Goal: Task Accomplishment & Management: Manage account settings

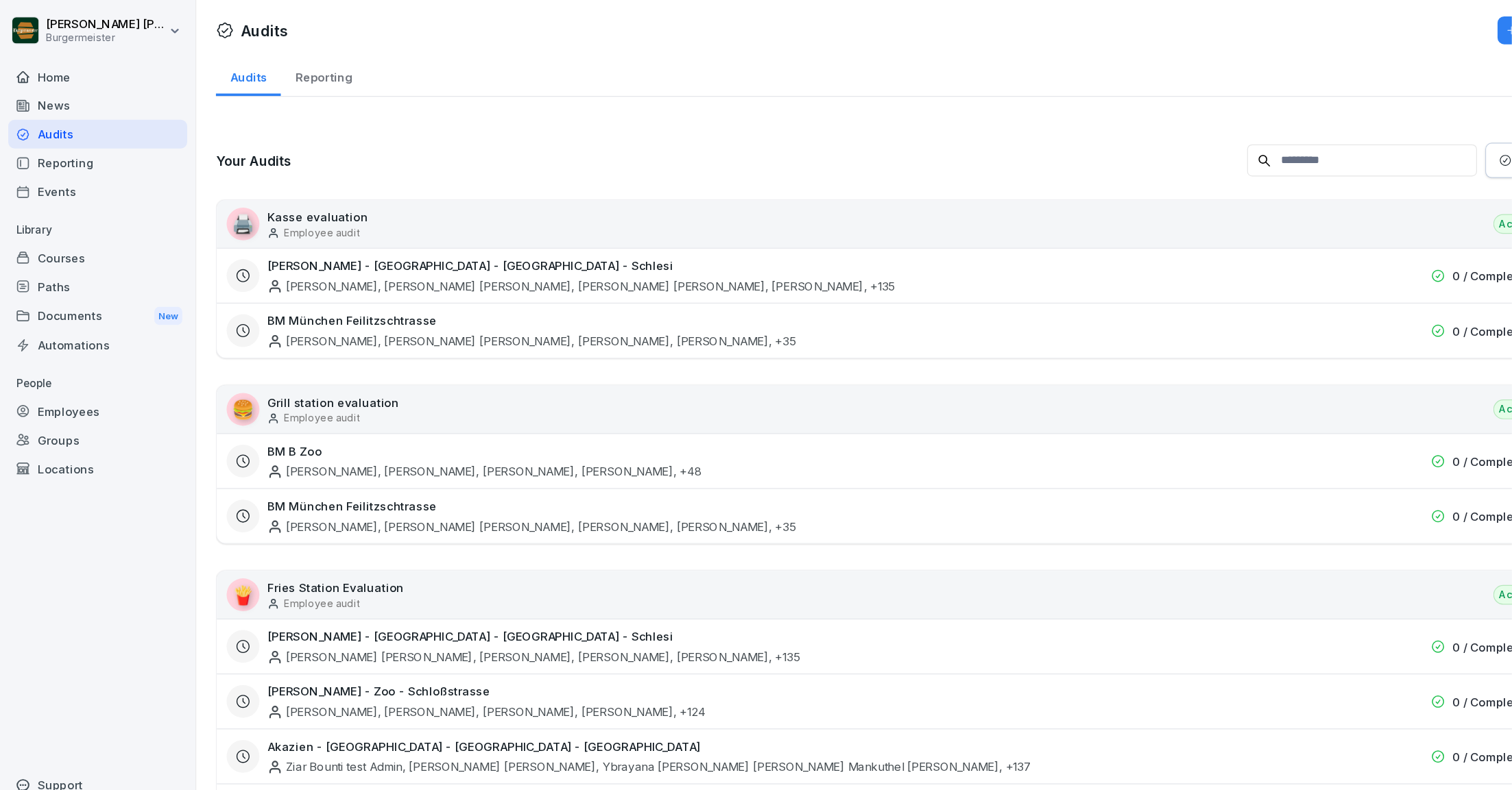
scroll to position [1042, 0]
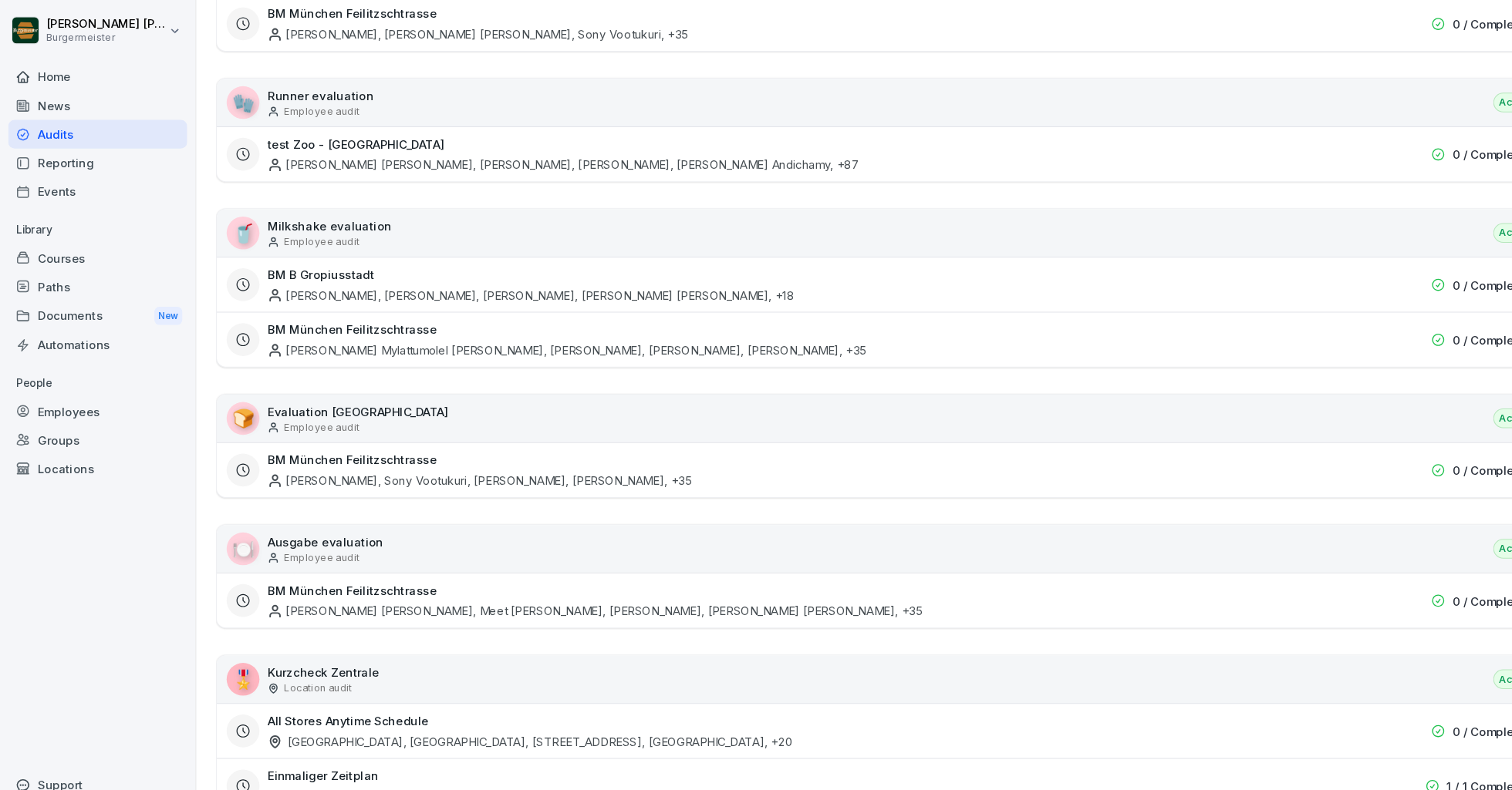
click at [375, 674] on div "All Stores Anytime Schedule Potsdamer Platz, Konstanzer, Markt 4, Rotebühlplatz…" at bounding box center [749, 687] width 996 height 36
click at [380, 689] on div "Potsdamer Platz, Konstanzer, Markt 4, Rotebühlplatz , +20" at bounding box center [497, 696] width 492 height 16
click at [383, 688] on div "Potsdamer Platz, Konstanzer, Markt 4, Rotebühlplatz , +20" at bounding box center [497, 696] width 492 height 16
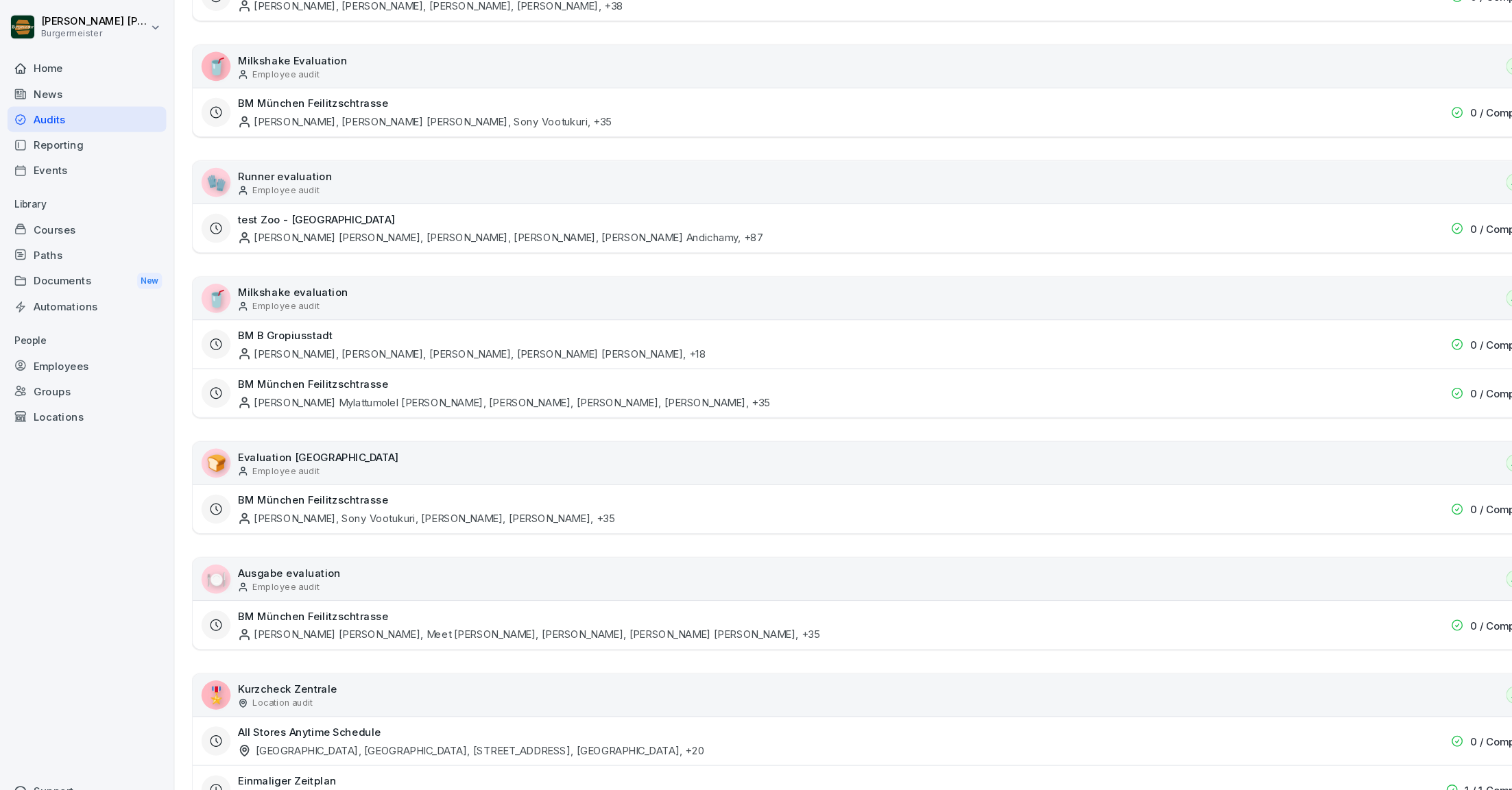
scroll to position [0, 0]
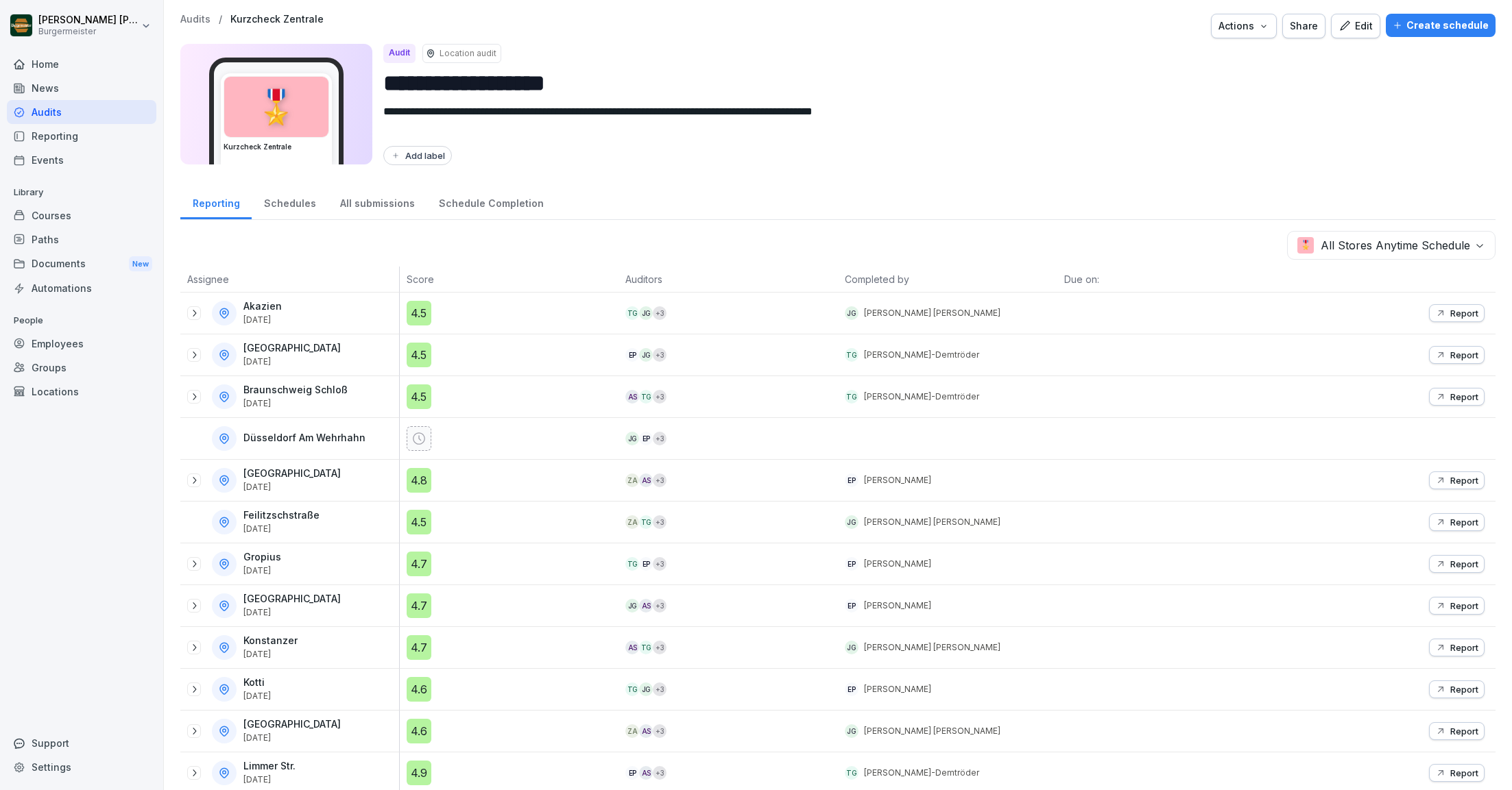
click at [75, 111] on div "Audits" at bounding box center [82, 112] width 149 height 24
click at [53, 129] on div "Reporting" at bounding box center [82, 135] width 149 height 24
click at [198, 21] on p "Audits" at bounding box center [195, 19] width 30 height 11
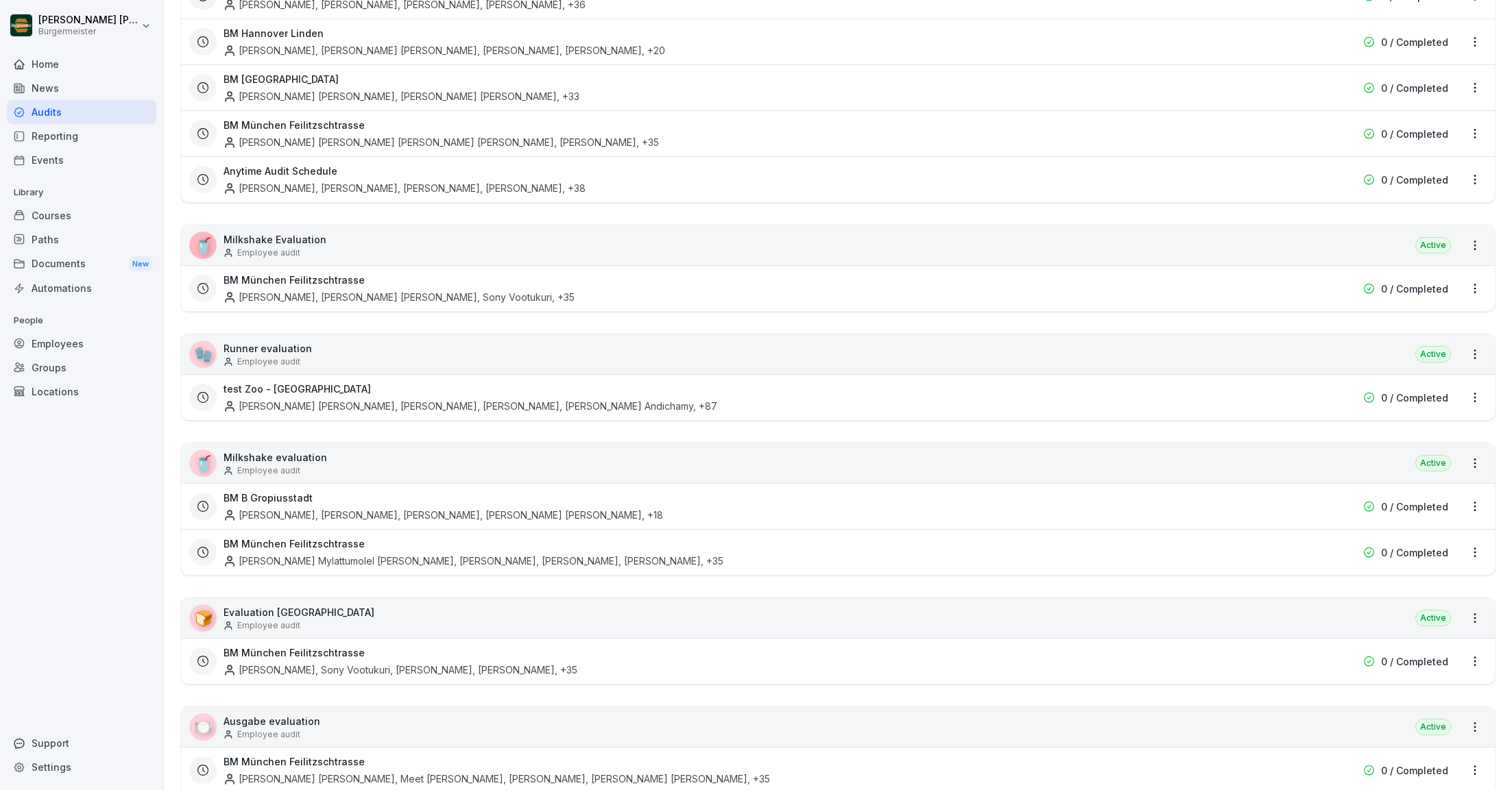
scroll to position [957, 0]
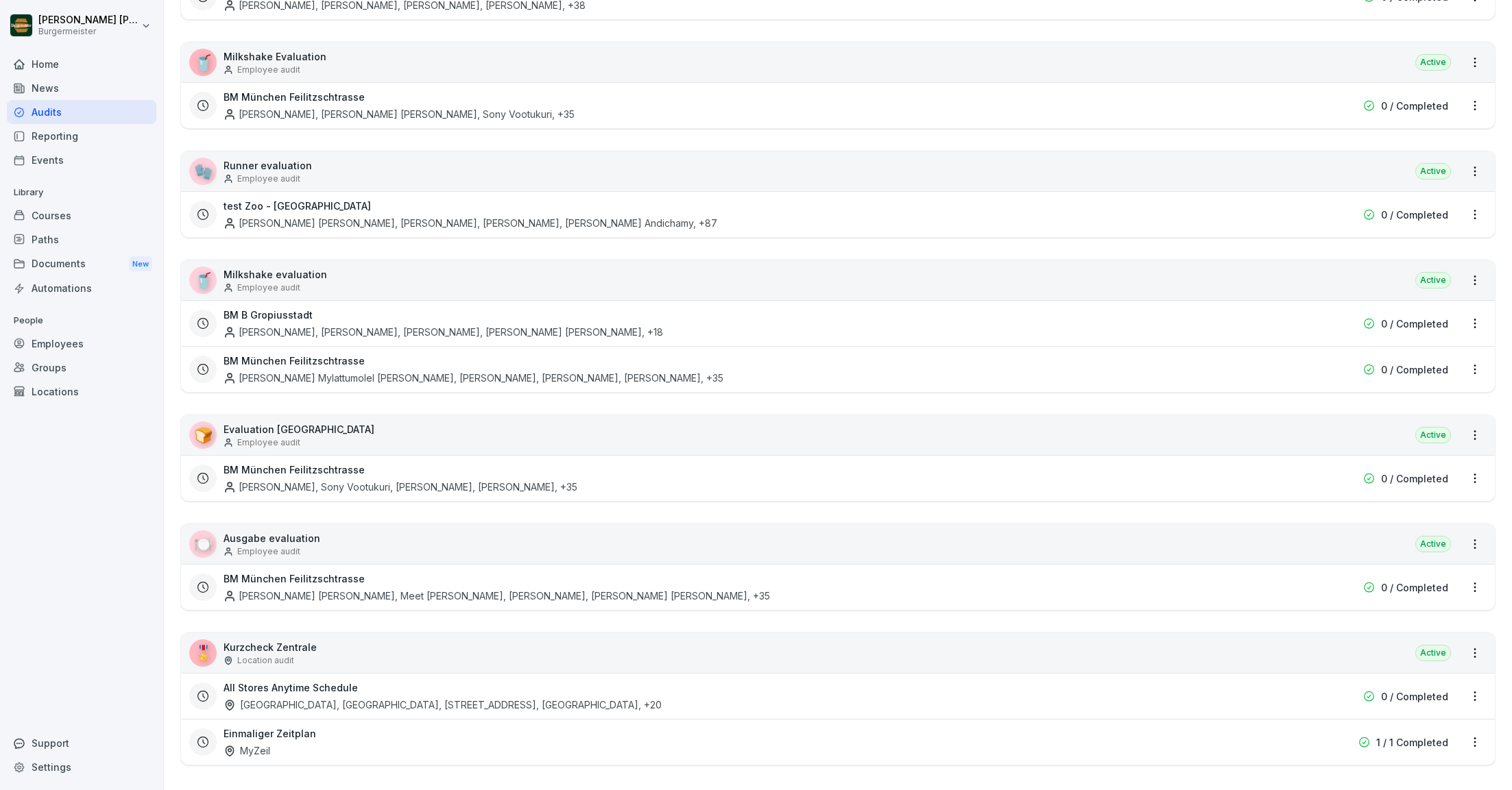
click at [1343, 688] on html "[PERSON_NAME] [PERSON_NAME] Home News Audits Reporting Events Library Courses P…" at bounding box center [756, 395] width 1512 height 790
click at [1343, 641] on div "Update schedule name" at bounding box center [1417, 641] width 137 height 23
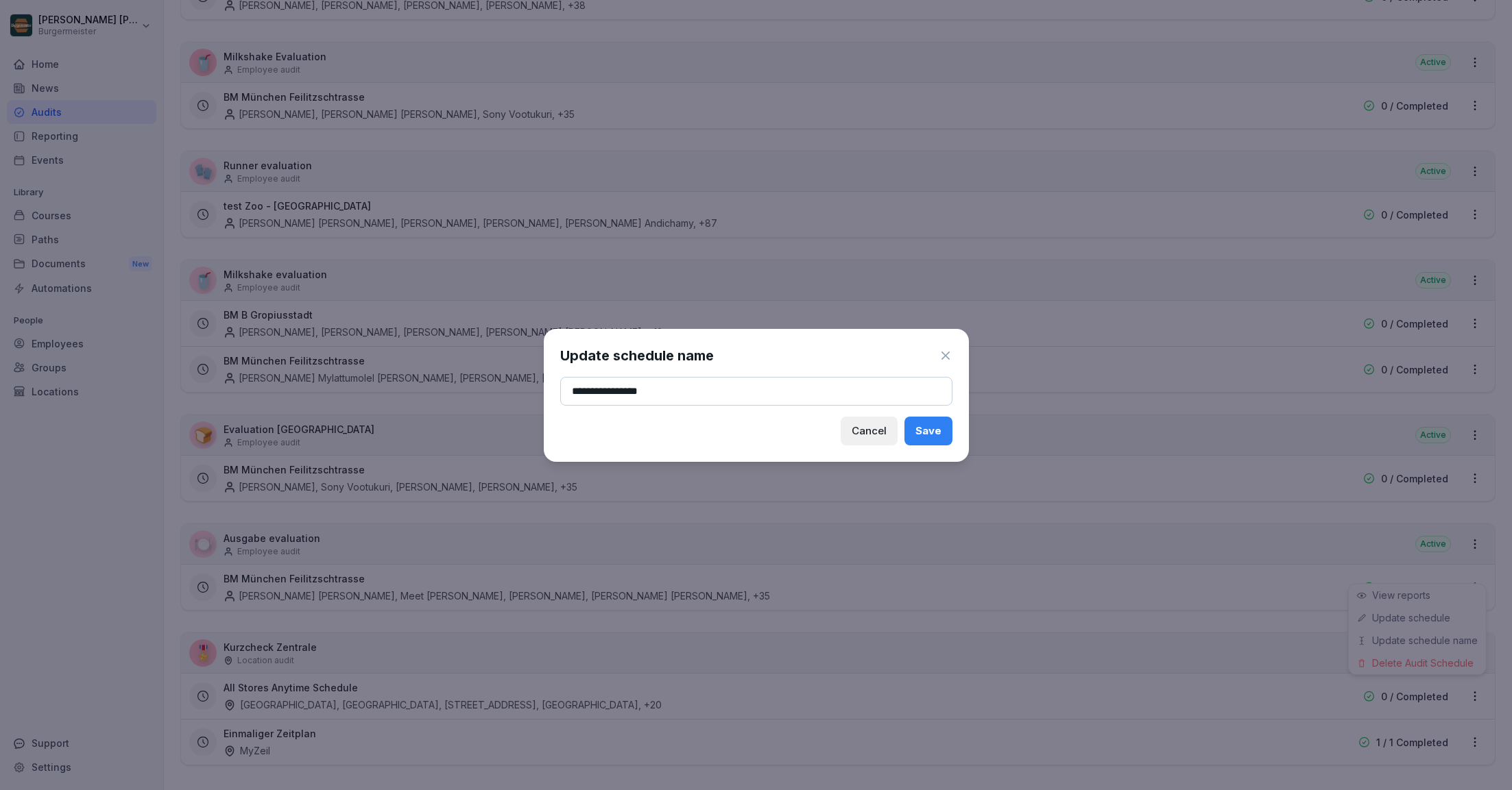
type input "**********"
click at [593, 384] on input "**********" at bounding box center [756, 391] width 392 height 29
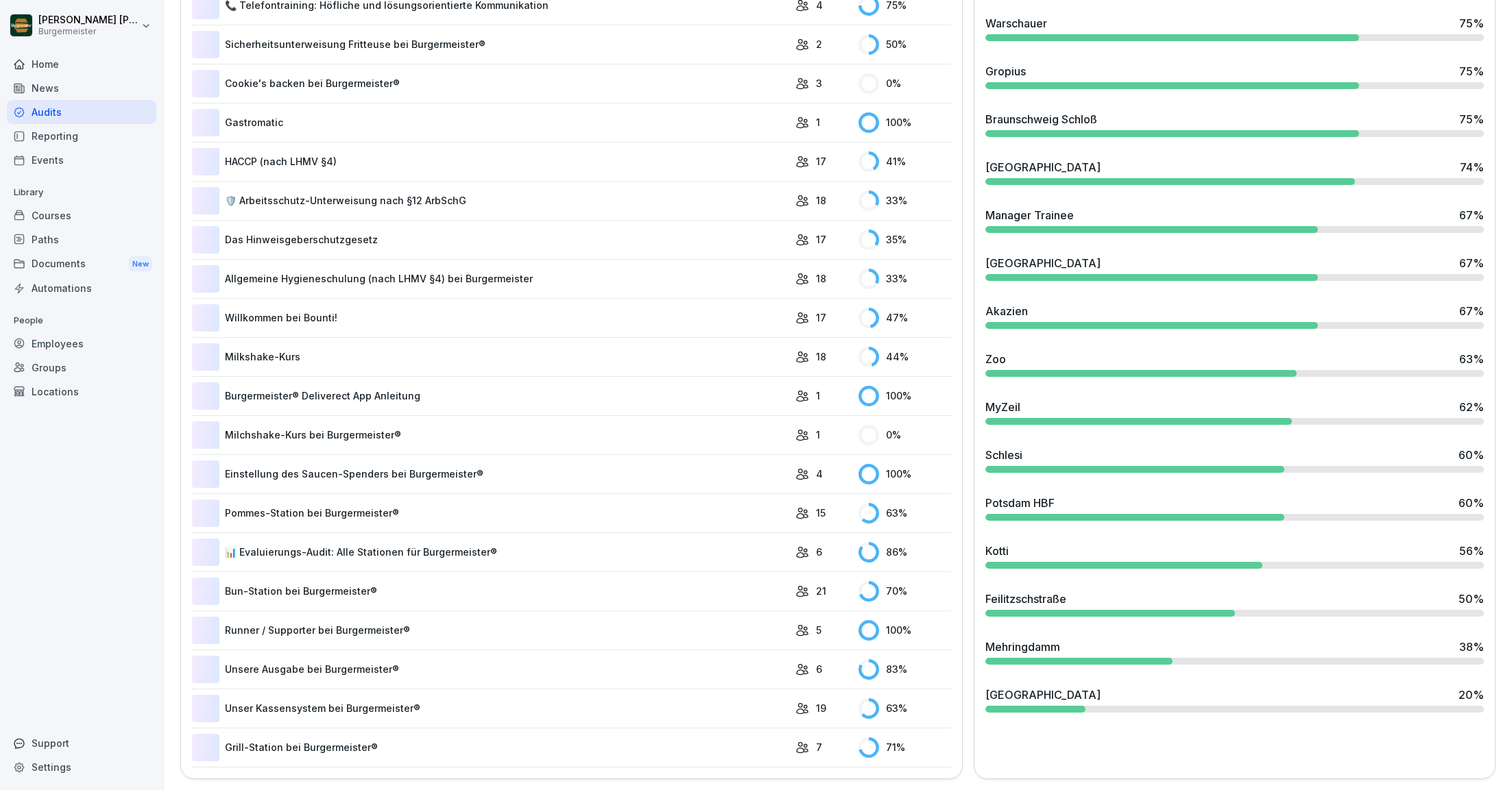
scroll to position [0, 0]
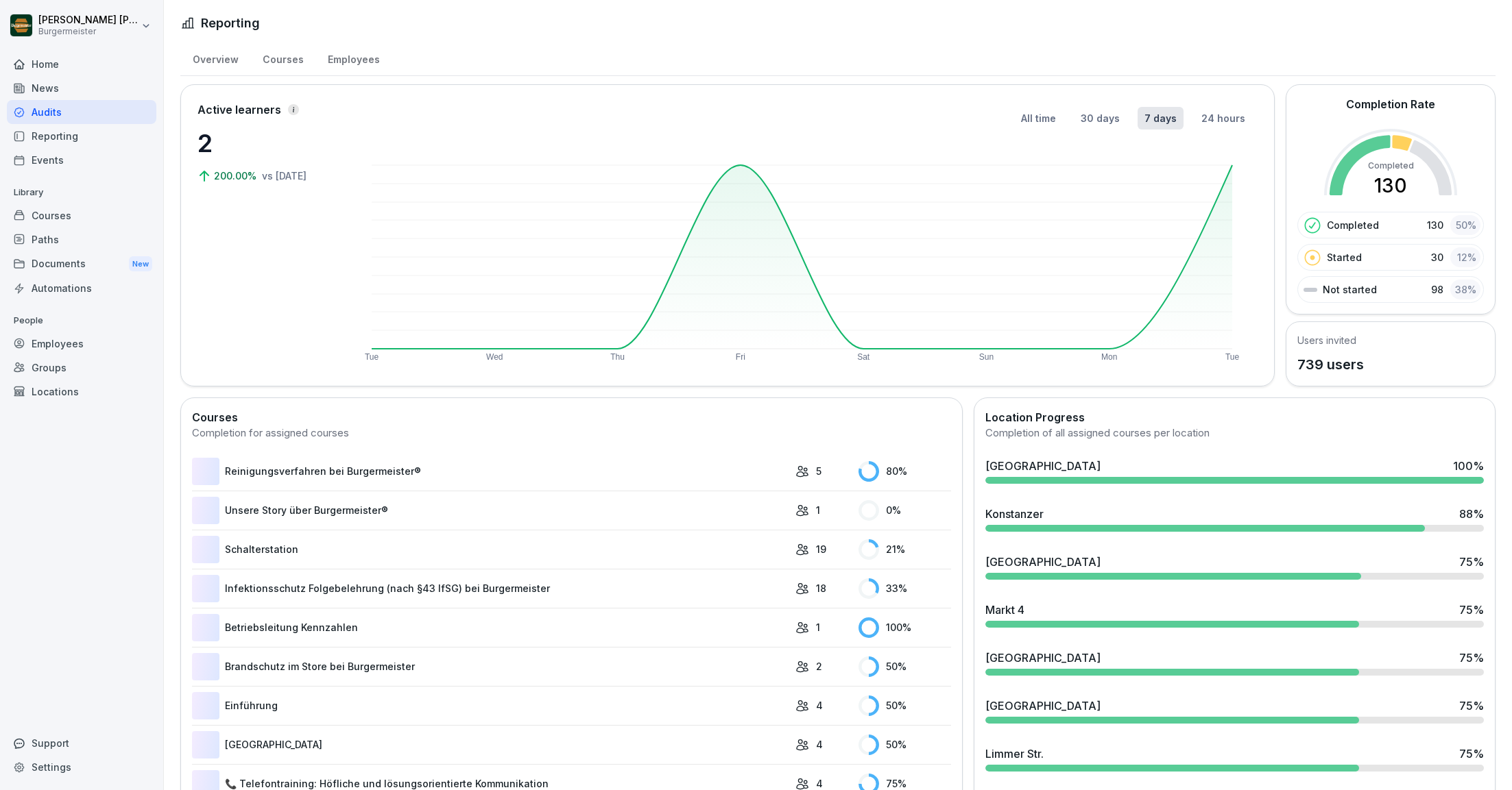
click at [59, 111] on div "Audits" at bounding box center [82, 112] width 149 height 24
click at [44, 149] on div "Events" at bounding box center [82, 159] width 149 height 24
click at [62, 241] on div "Paths" at bounding box center [82, 239] width 149 height 24
click at [55, 137] on div "Reporting" at bounding box center [82, 135] width 149 height 24
click at [37, 95] on div "News" at bounding box center [82, 88] width 149 height 24
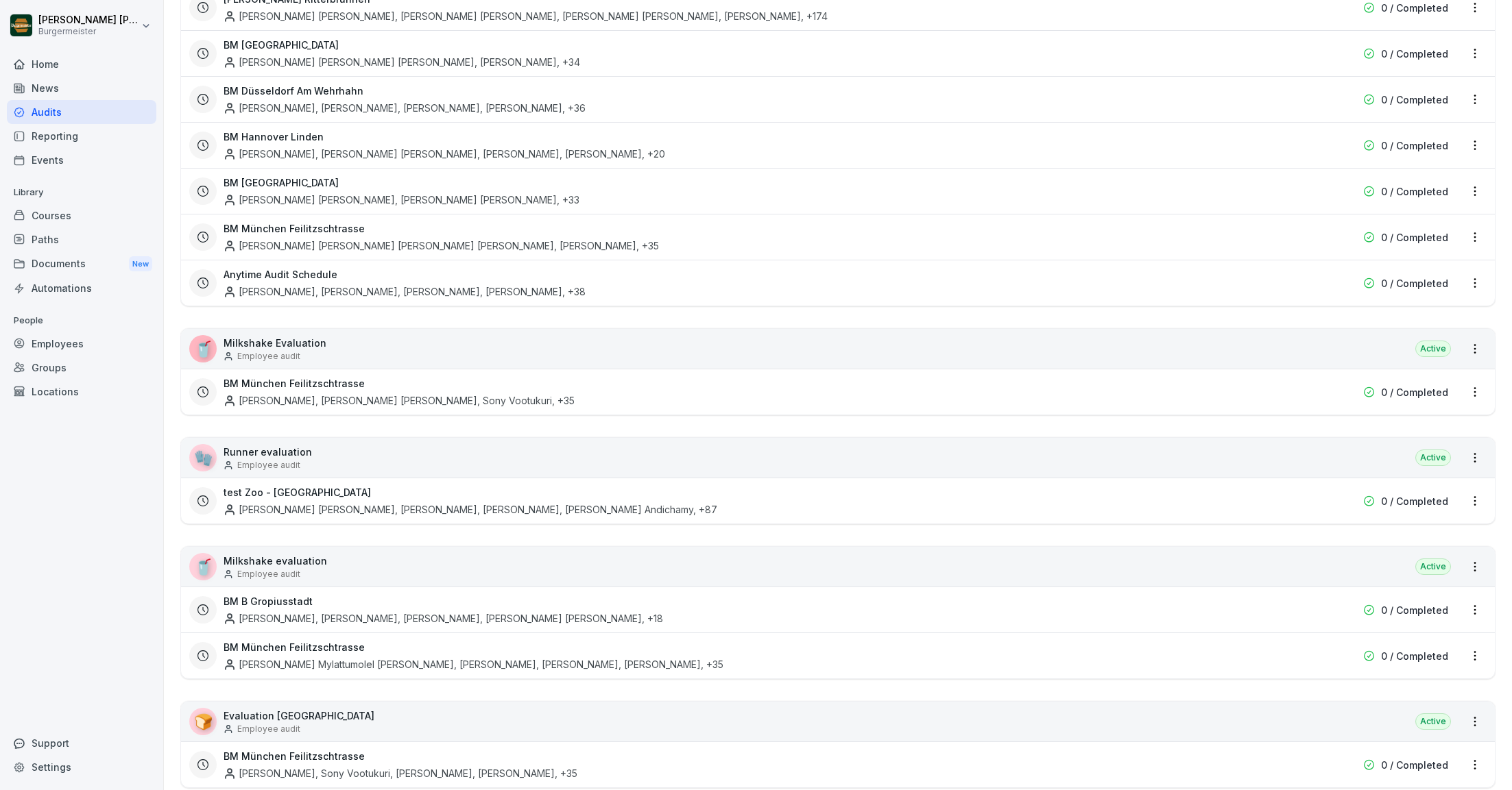
scroll to position [957, 0]
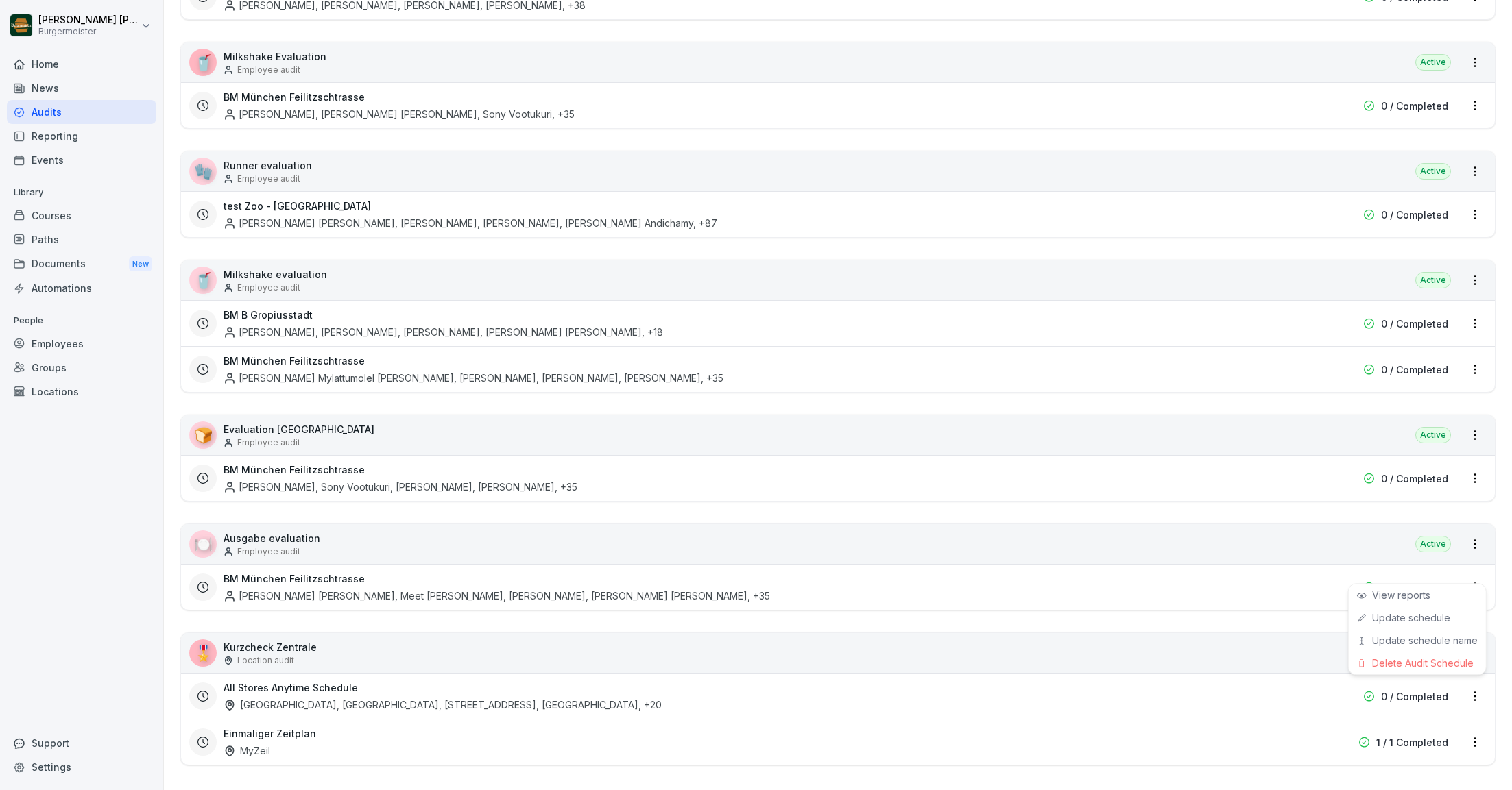
click at [1475, 688] on html "[PERSON_NAME] [PERSON_NAME] Home News Audits Reporting Events Library Courses P…" at bounding box center [756, 395] width 1512 height 790
click at [1403, 641] on div "Update schedule name" at bounding box center [1417, 641] width 137 height 23
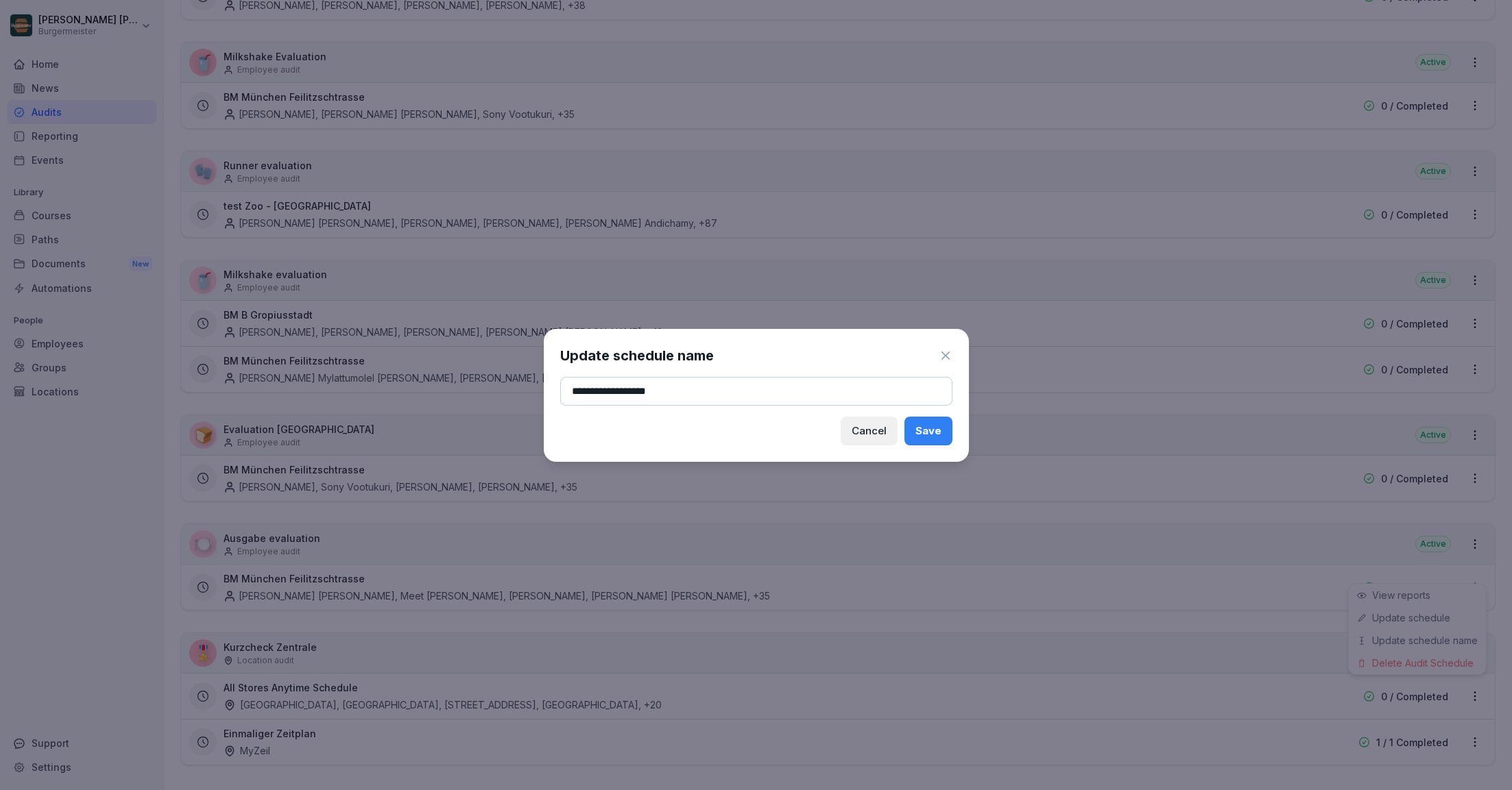
type input "**********"
click at [933, 430] on div "Save" at bounding box center [928, 431] width 26 height 15
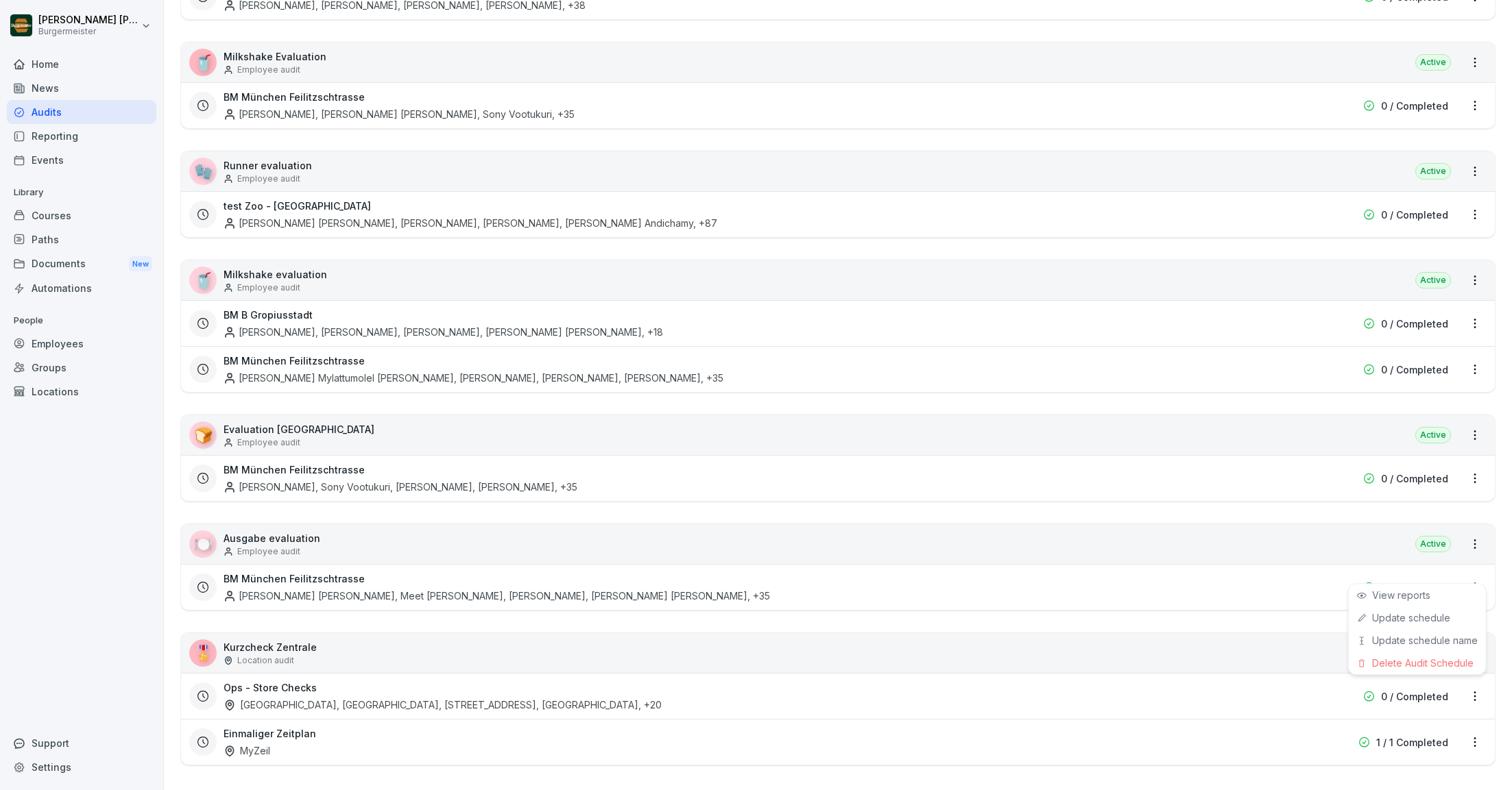
click at [176, 612] on html "[PERSON_NAME] [PERSON_NAME] Home News Audits Reporting Events Library Courses P…" at bounding box center [756, 395] width 1512 height 790
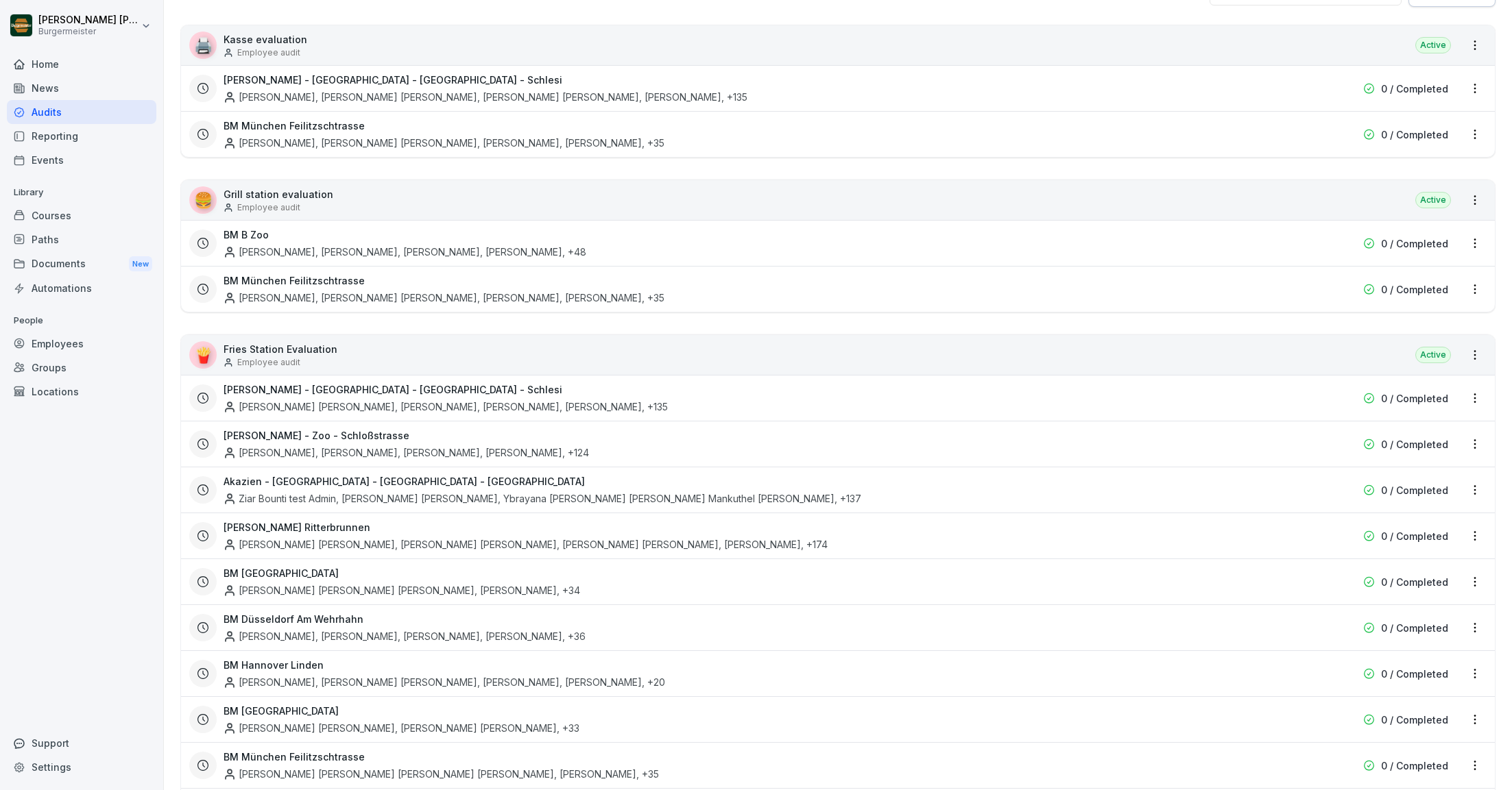
scroll to position [142, 0]
click at [287, 356] on p "Employee audit" at bounding box center [269, 362] width 63 height 12
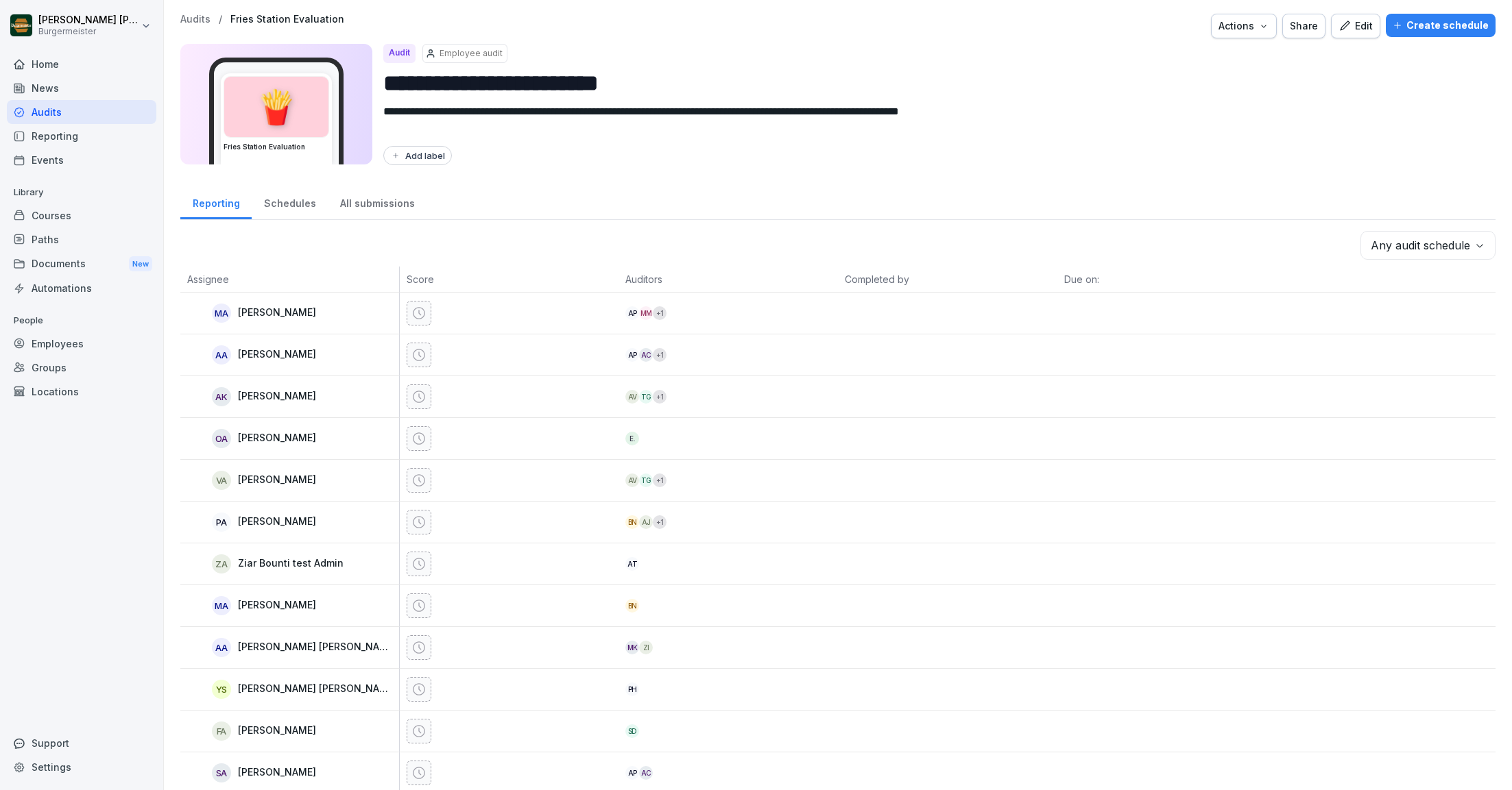
click at [55, 66] on div "Home" at bounding box center [82, 63] width 149 height 24
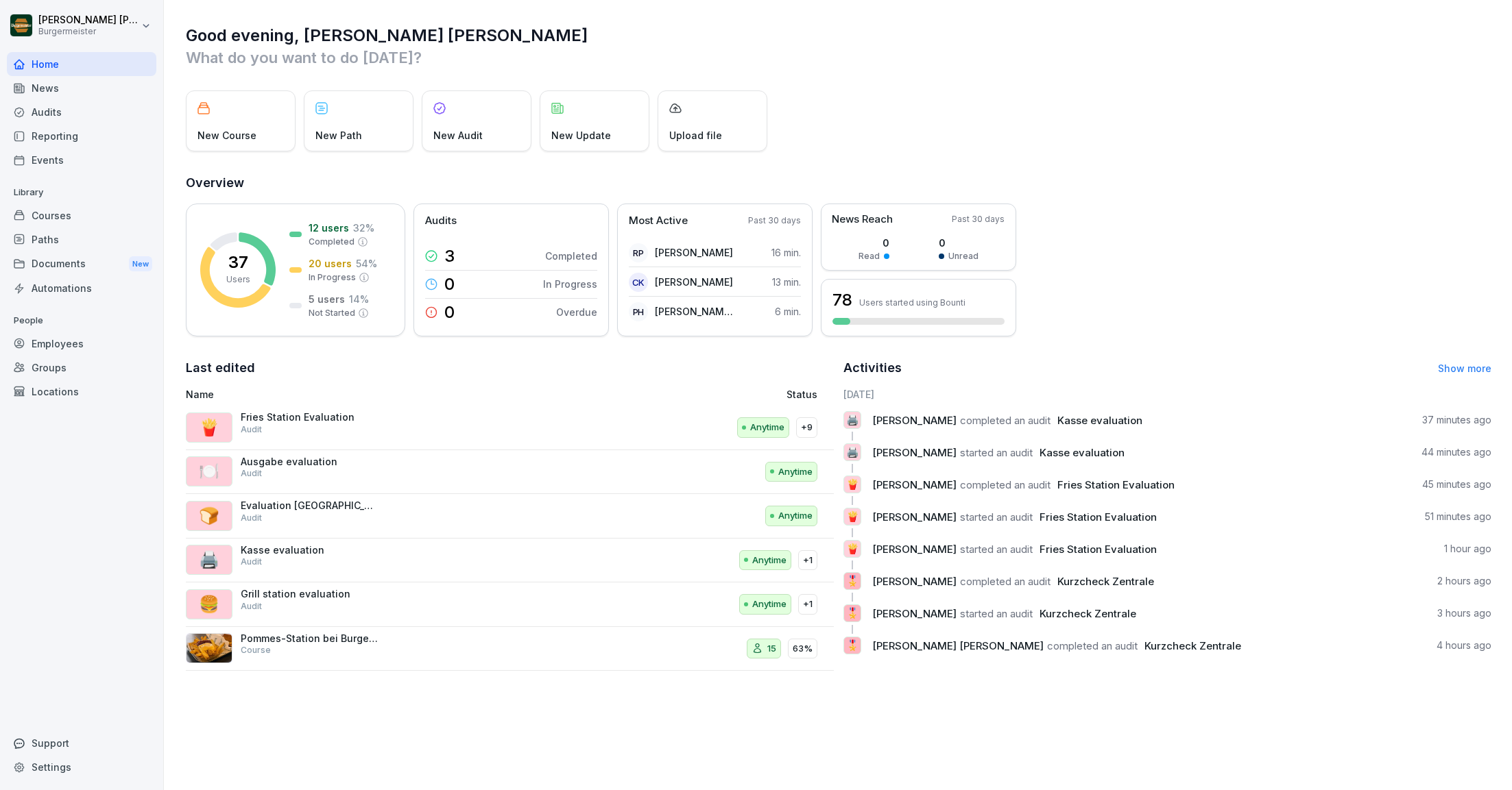
click at [29, 69] on div "Home" at bounding box center [82, 63] width 149 height 24
click at [63, 112] on div "Audits" at bounding box center [82, 112] width 149 height 24
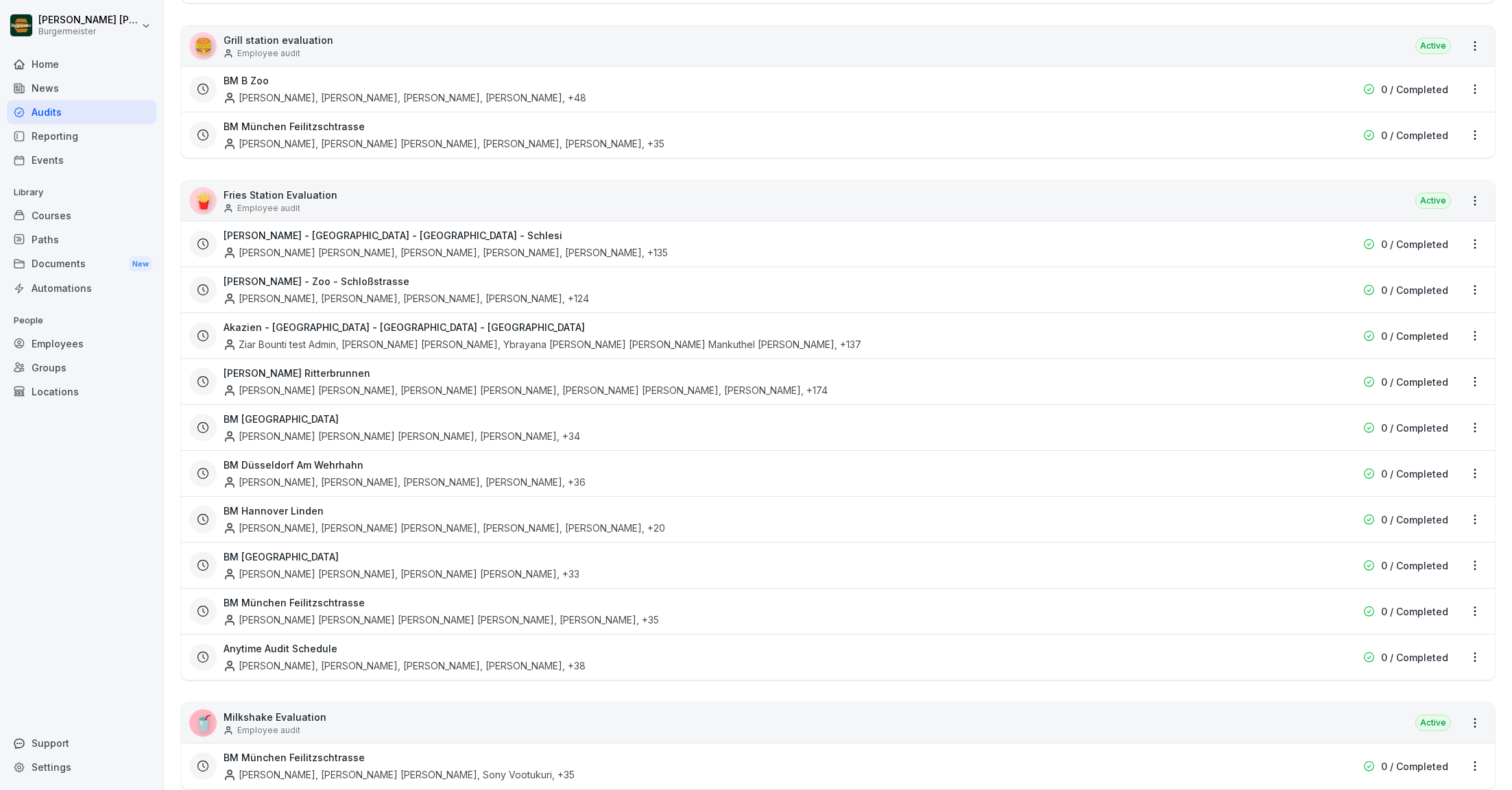
scroll to position [335, 0]
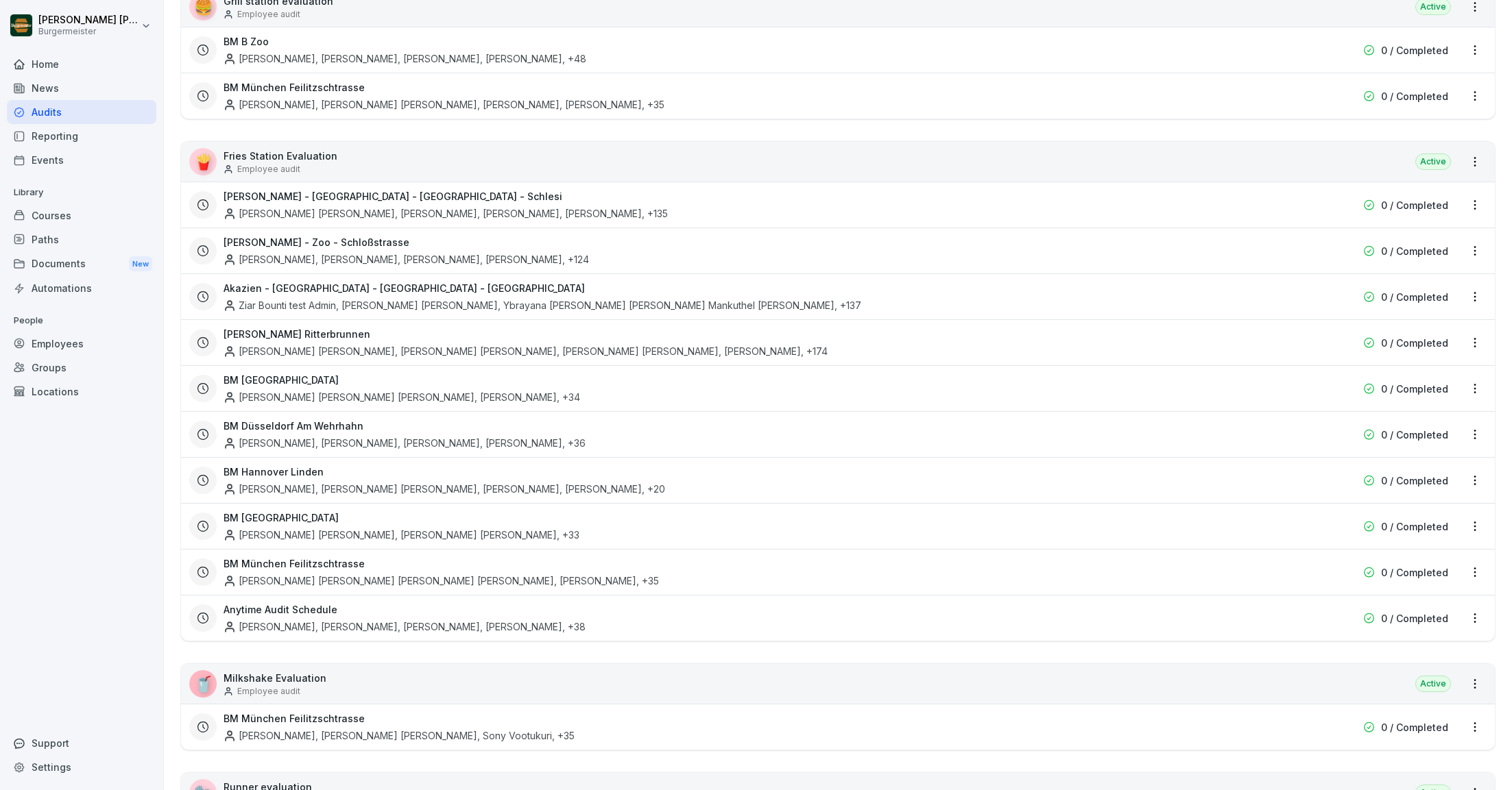
click at [446, 612] on div "Anytime Audit Schedule Emanuela Peric, Nishant Kumar, Jatinder Kaur, Anas Zouao…" at bounding box center [750, 619] width 1053 height 32
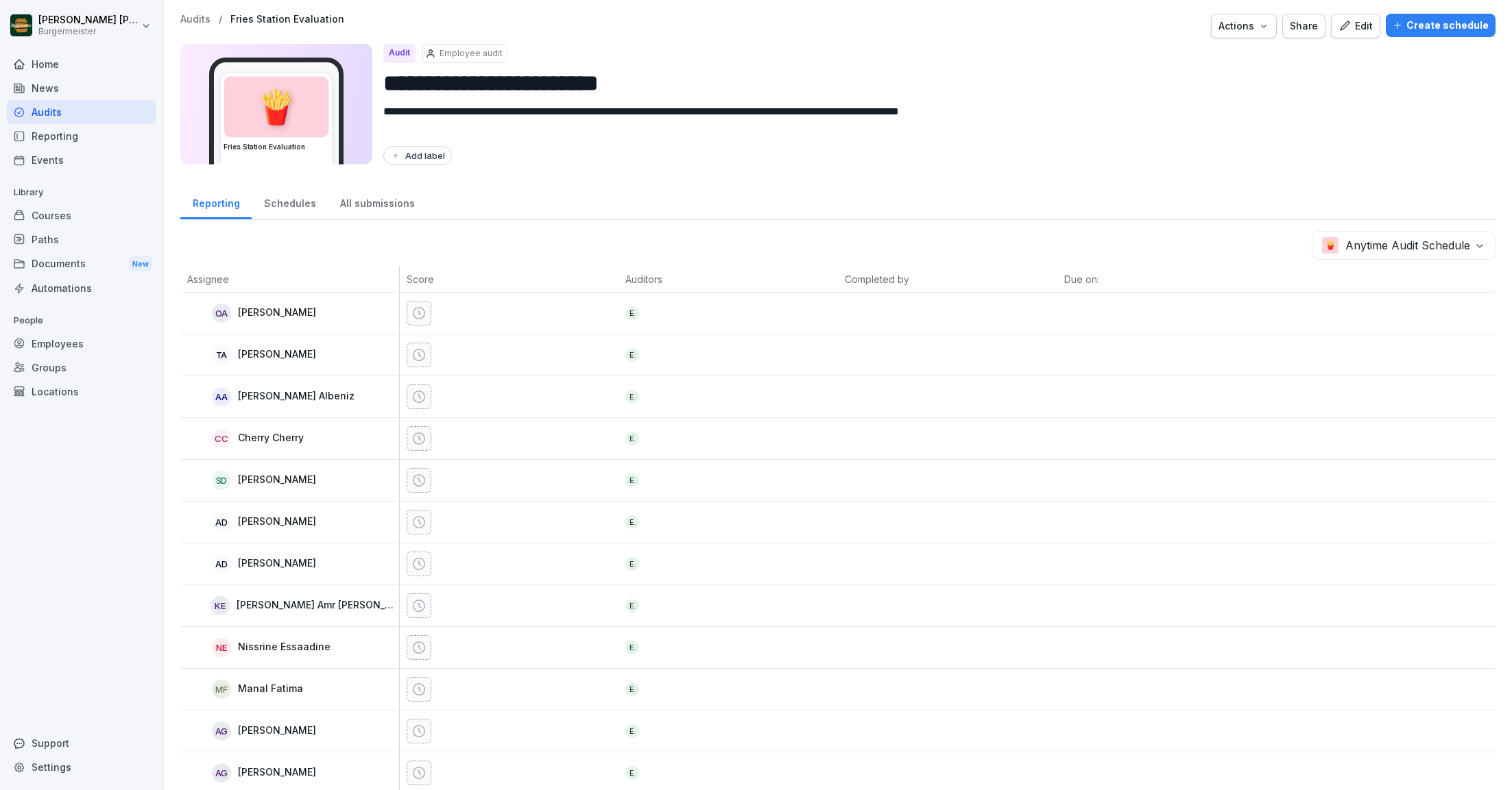
click at [198, 15] on p "Audits" at bounding box center [195, 19] width 30 height 11
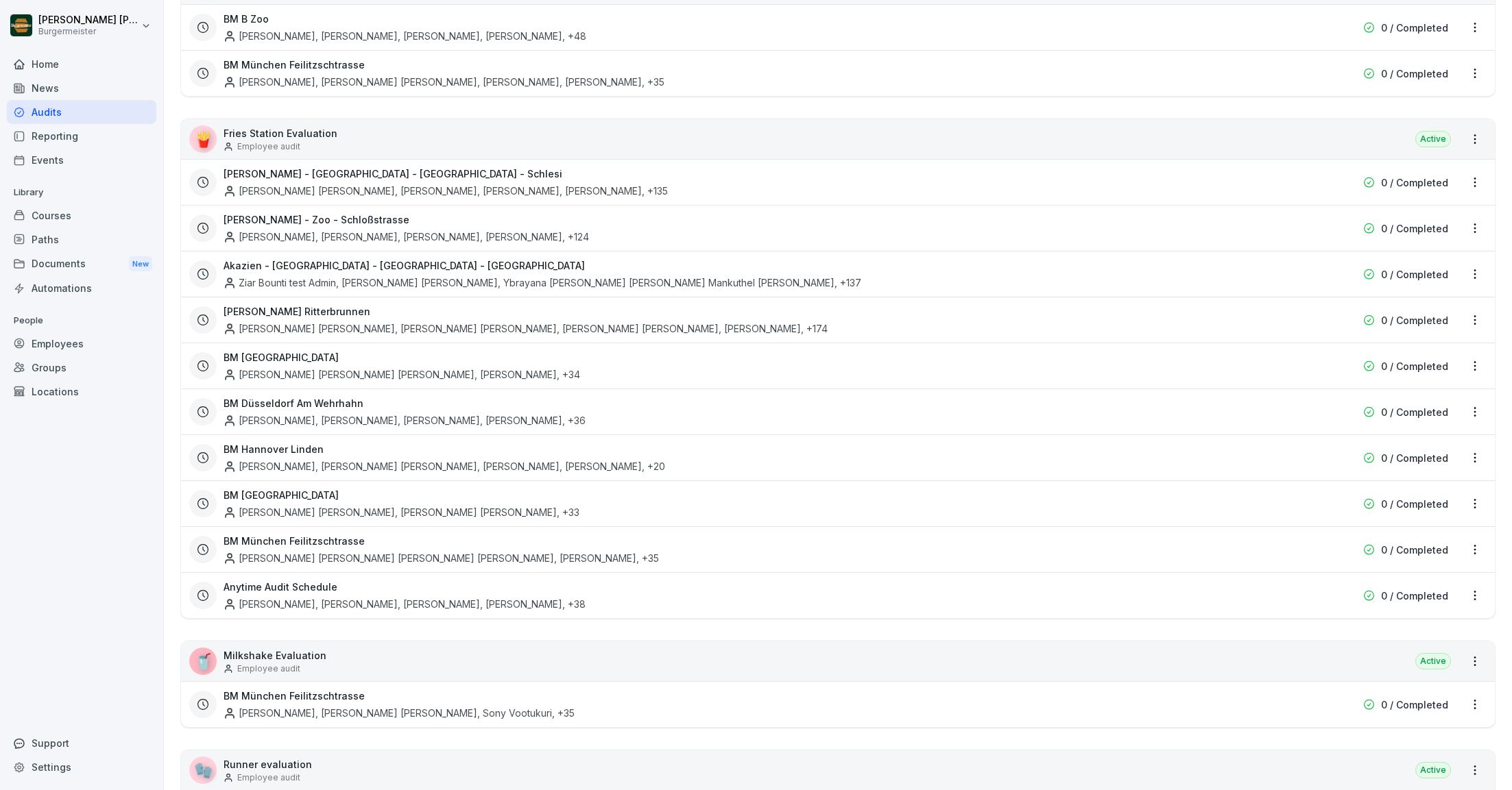
scroll to position [379, 0]
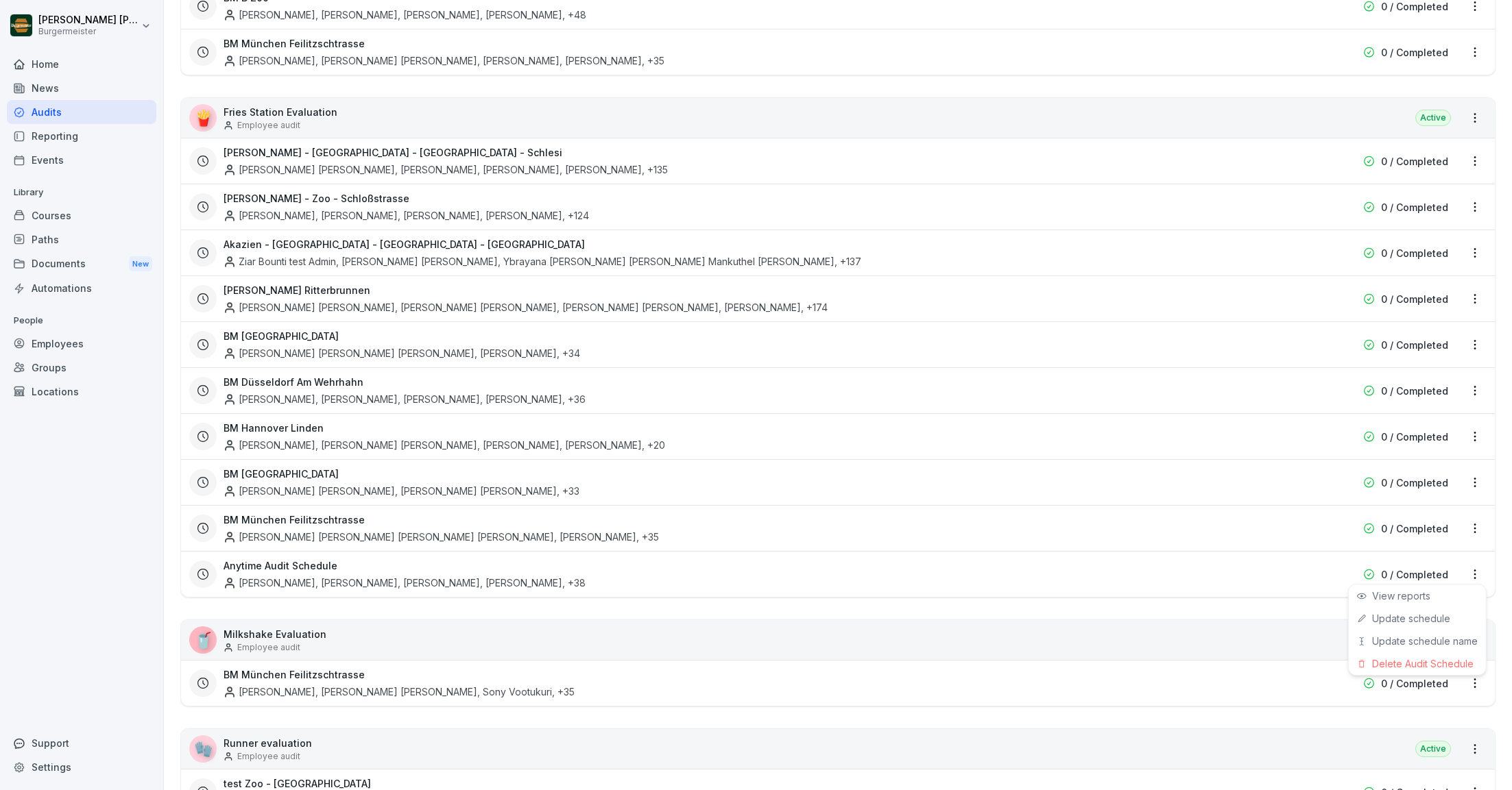
click at [1479, 566] on html "[PERSON_NAME] [PERSON_NAME] Home News Audits Reporting Events Library Courses P…" at bounding box center [756, 395] width 1512 height 790
click at [1391, 639] on div "Update schedule name" at bounding box center [1417, 641] width 137 height 23
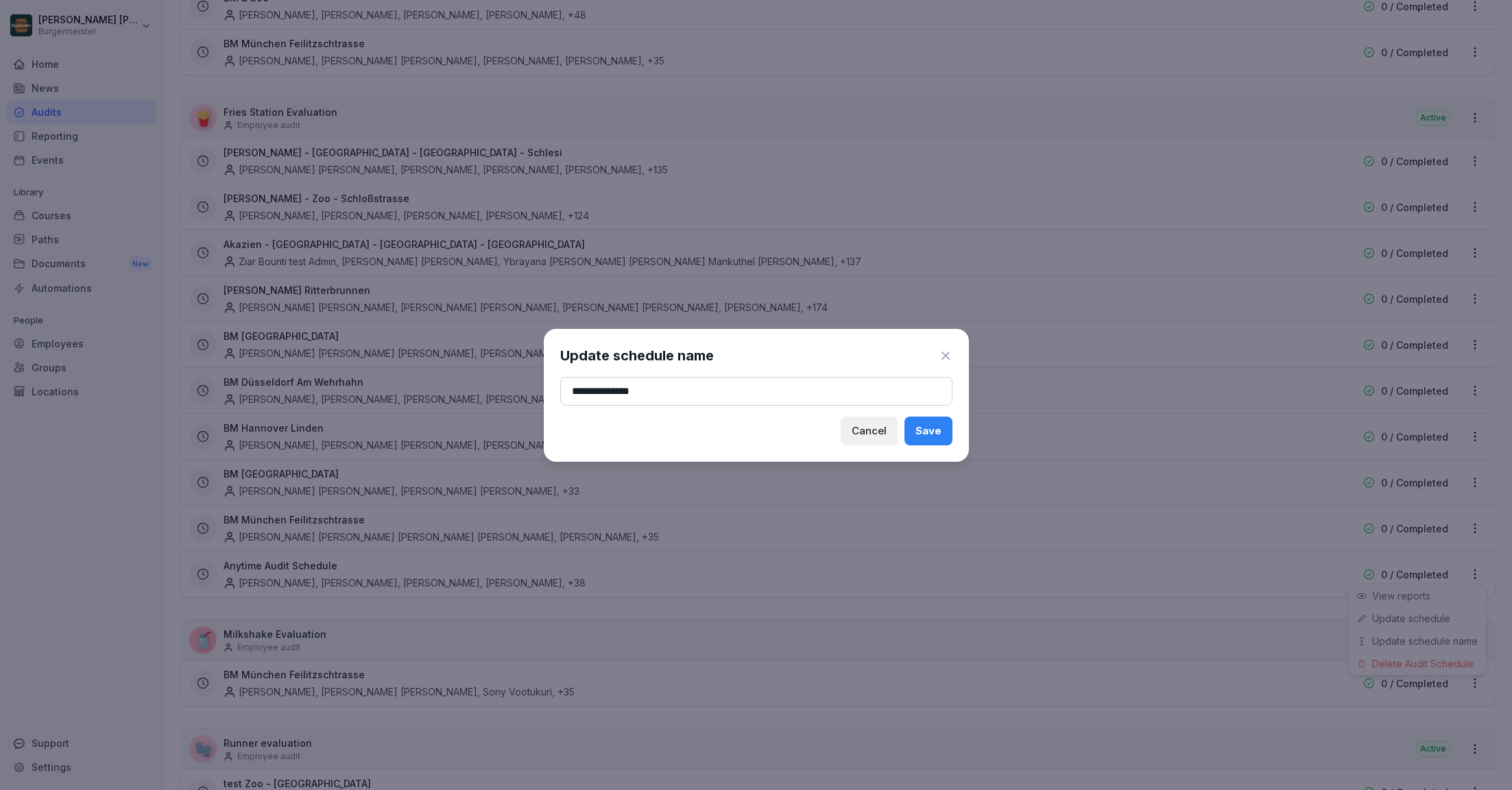
type input "**********"
click at [931, 431] on div "Save" at bounding box center [928, 431] width 26 height 15
